Goal: Use online tool/utility

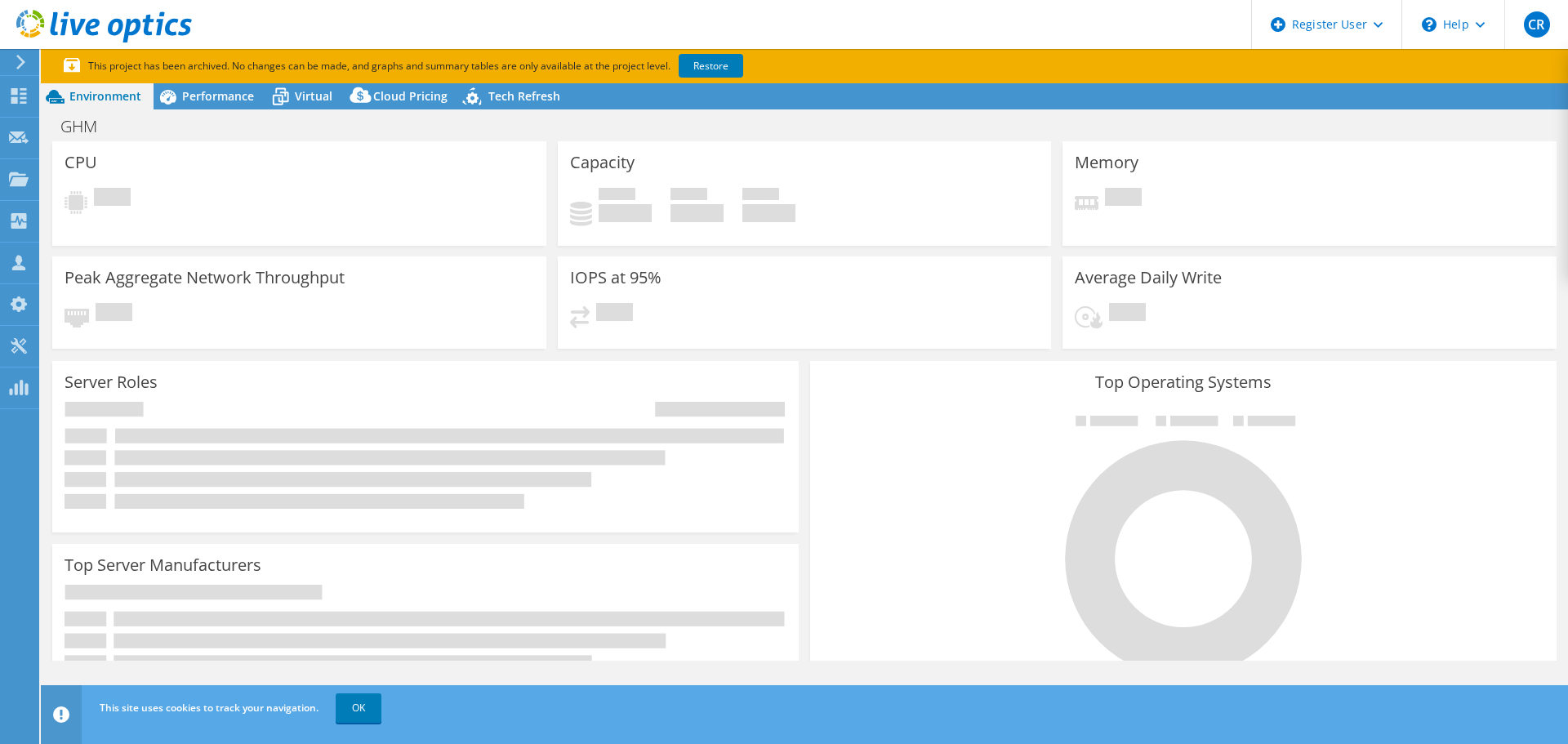
select select "USD"
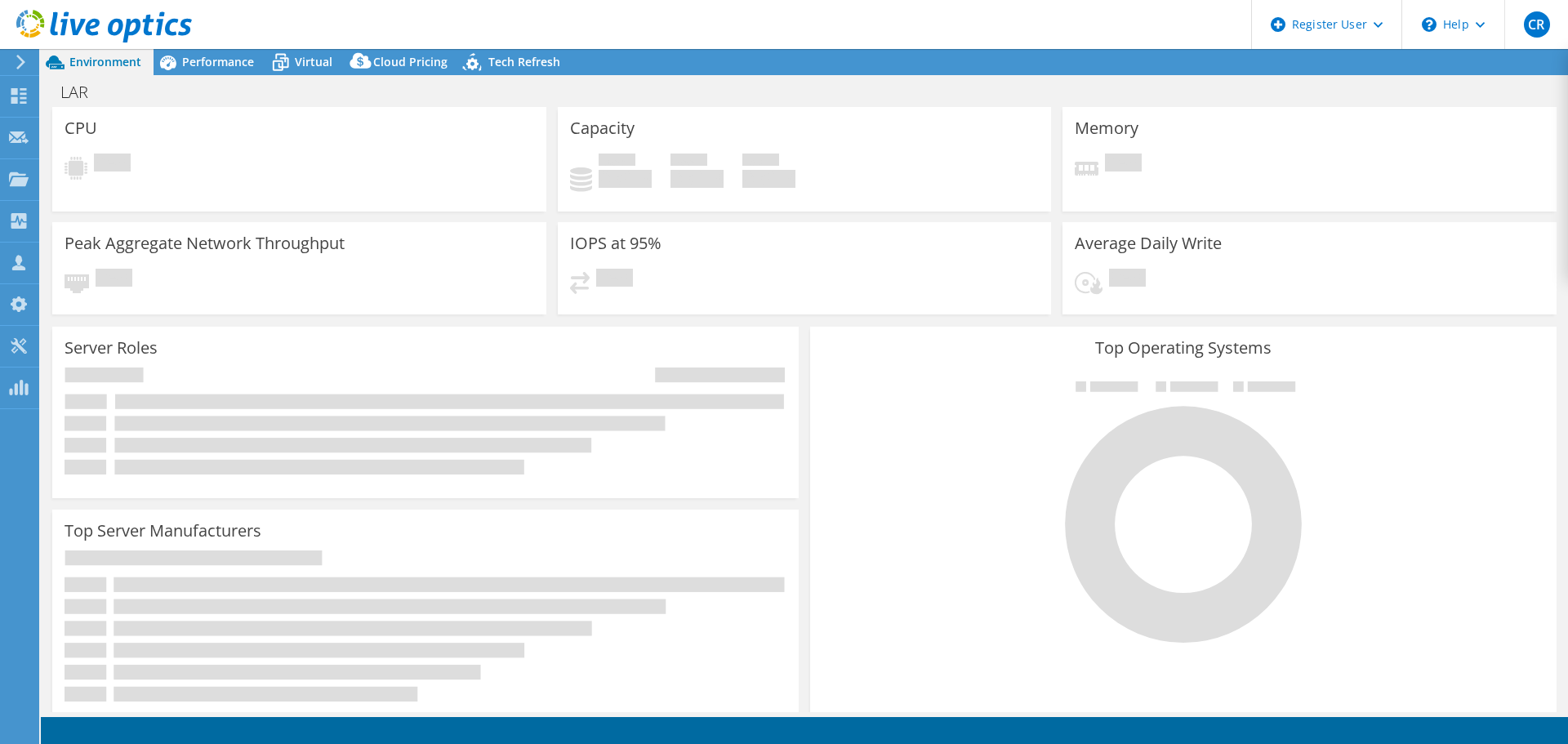
select select "USD"
select select "EUFrankfurt"
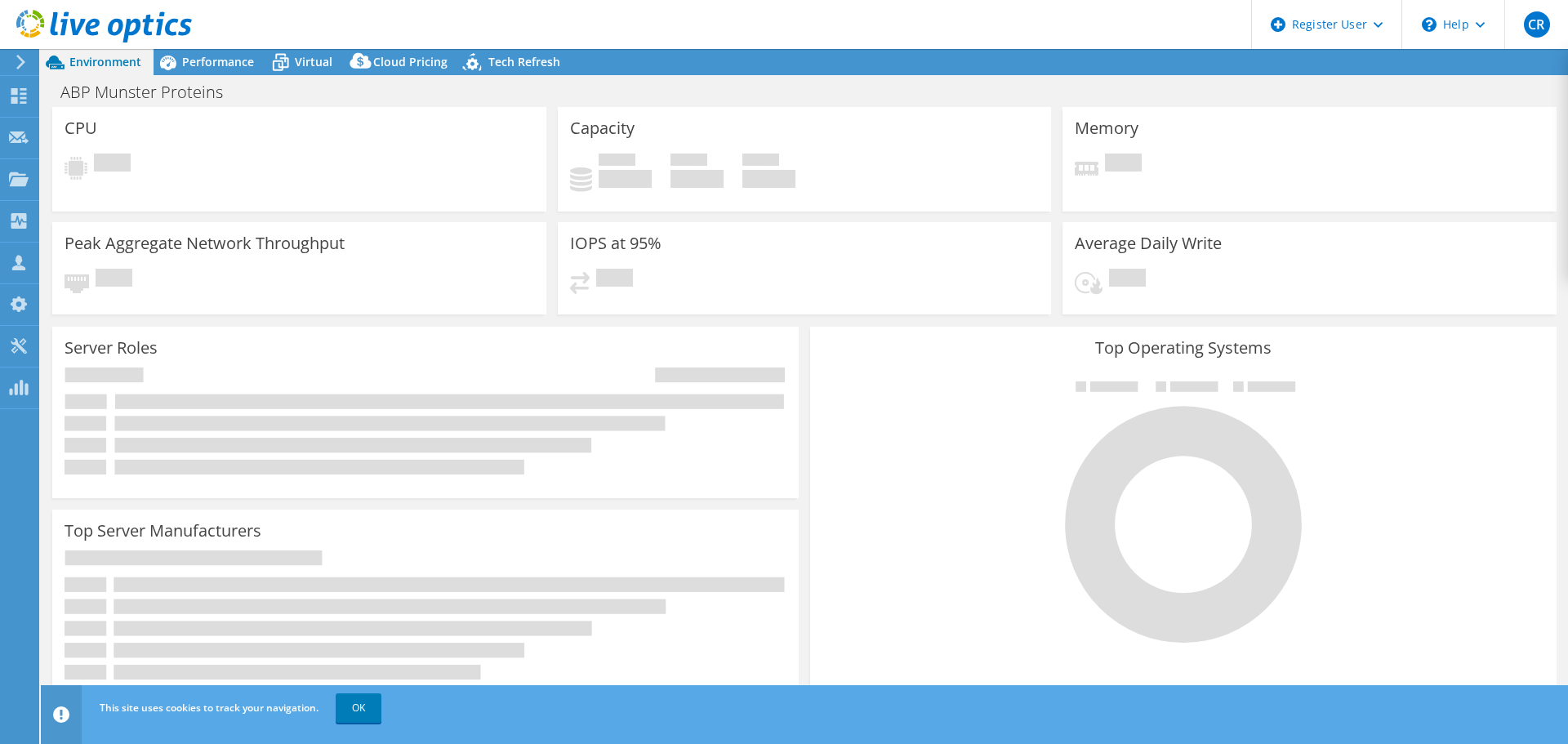
select select "EUFrankfurt"
select select "EUR"
